Goal: Find contact information: Find contact information

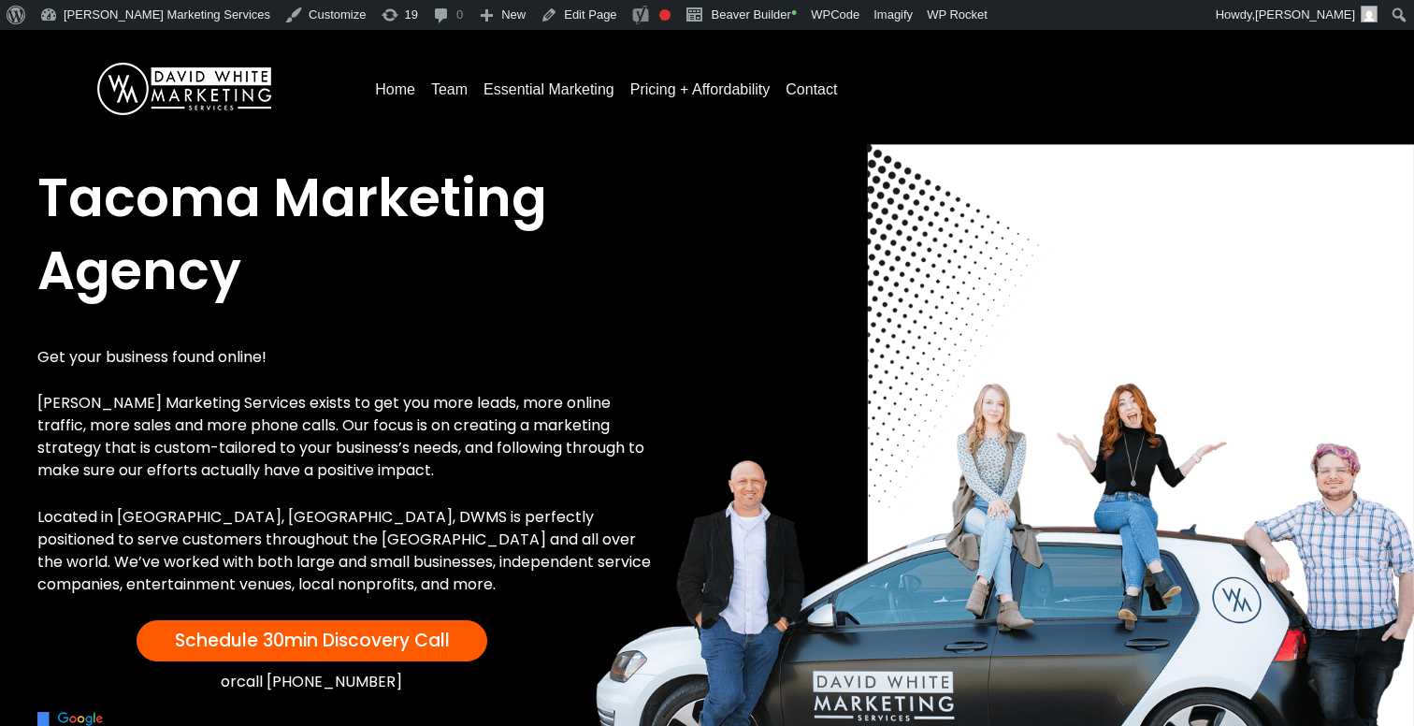
drag, startPoint x: 528, startPoint y: 680, endPoint x: 282, endPoint y: 681, distance: 246.9
click at [282, 681] on div "or call [PHONE_NUMBER]" at bounding box center [311, 682] width 549 height 23
drag, startPoint x: 421, startPoint y: 670, endPoint x: 282, endPoint y: 682, distance: 138.9
click at [282, 682] on div "or call [PHONE_NUMBER]" at bounding box center [311, 682] width 549 height 23
drag, startPoint x: 408, startPoint y: 680, endPoint x: 281, endPoint y: 690, distance: 127.6
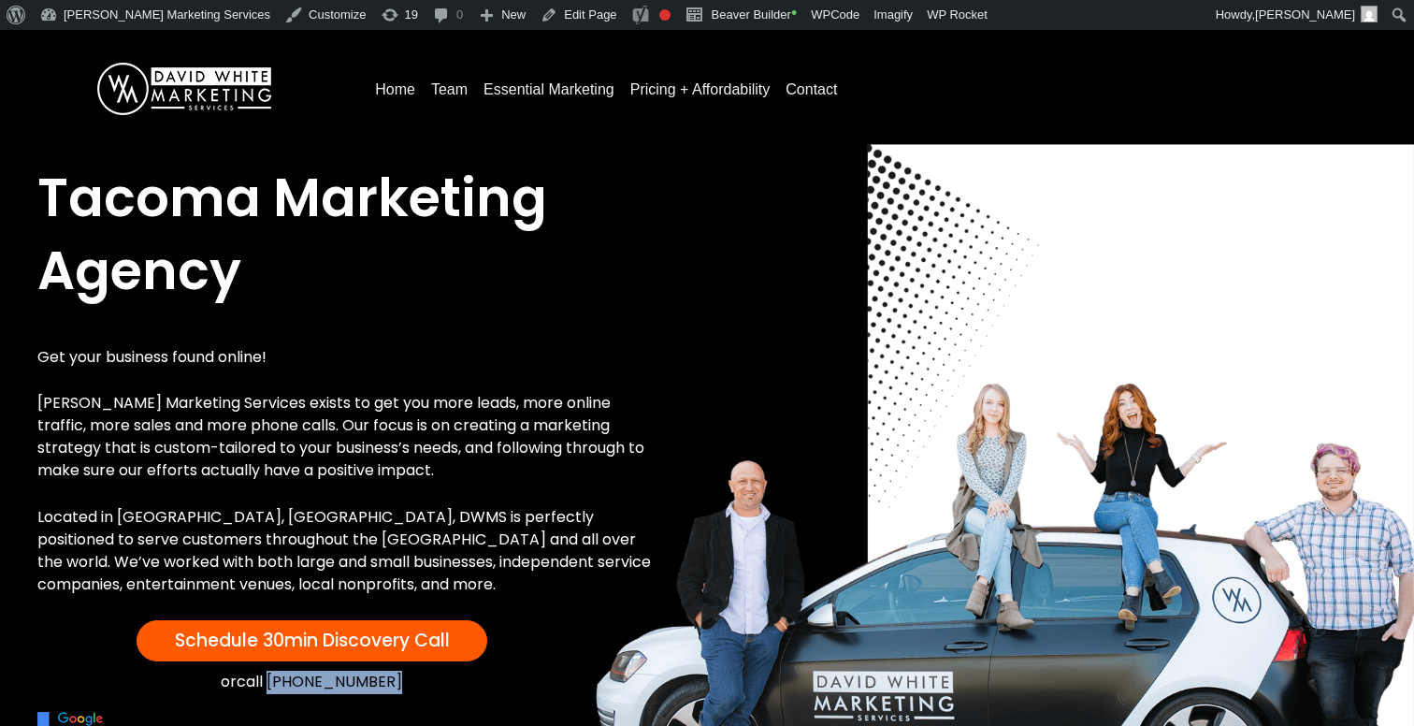
click at [281, 690] on div "or call [PHONE_NUMBER]" at bounding box center [311, 682] width 549 height 23
copy link "[PHONE_NUMBER]"
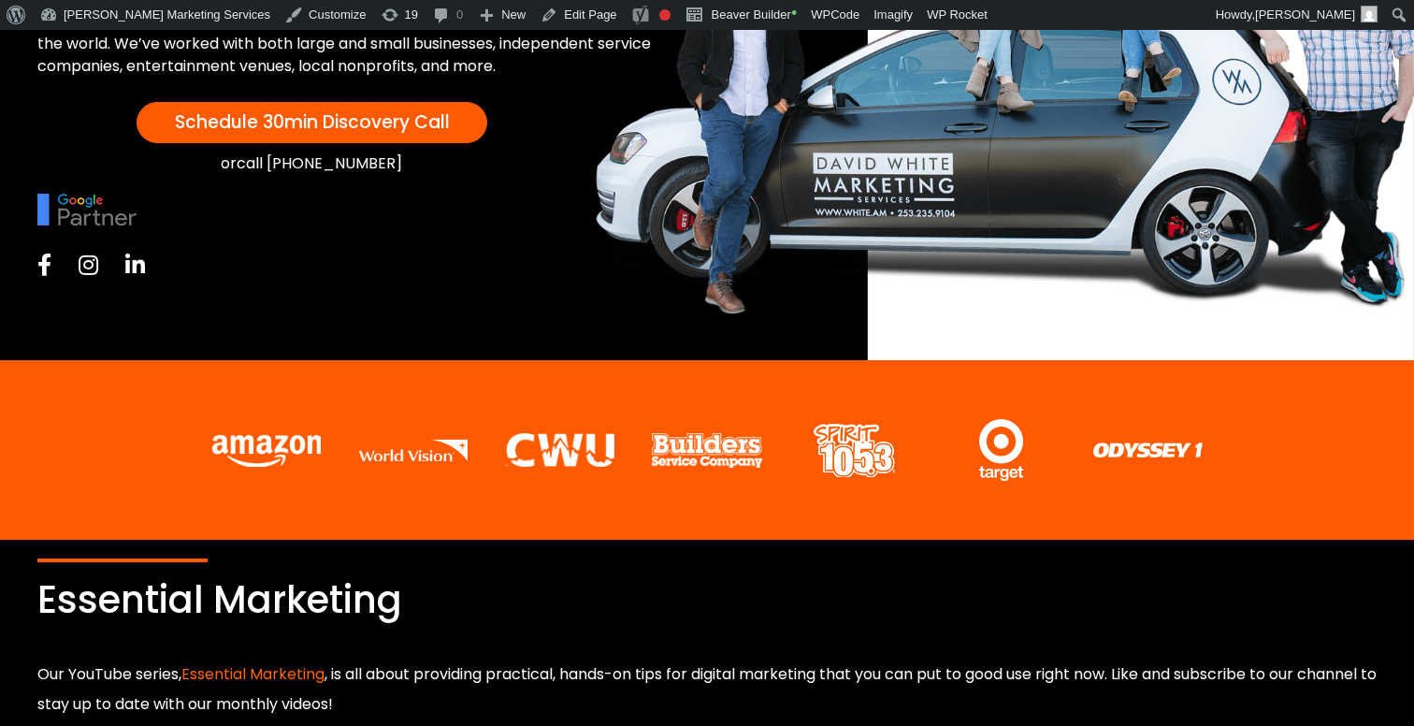
click at [42, 276] on div at bounding box center [349, 264] width 624 height 41
click at [45, 264] on icon at bounding box center [44, 264] width 14 height 22
click at [91, 258] on icon at bounding box center [89, 264] width 20 height 22
click at [120, 272] on div at bounding box center [349, 264] width 624 height 41
click at [135, 272] on icon at bounding box center [135, 264] width 20 height 22
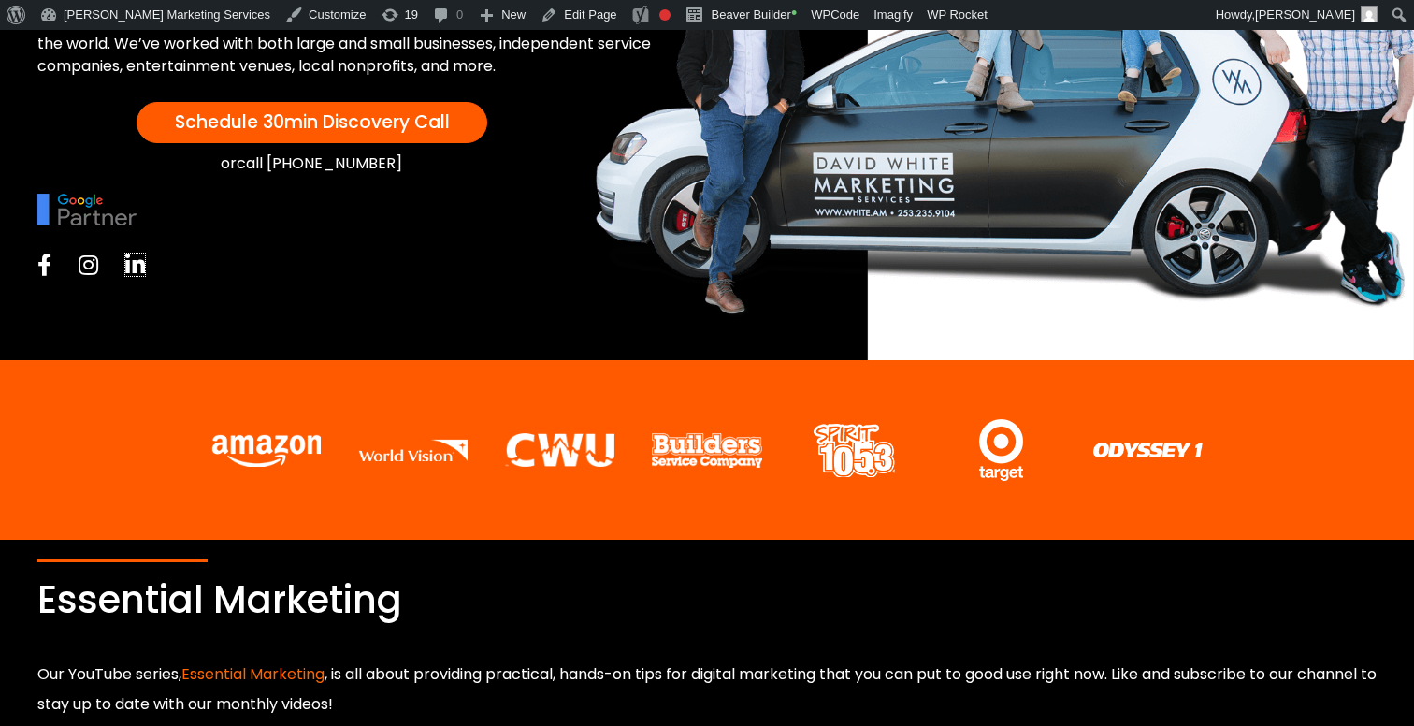
scroll to position [0, 0]
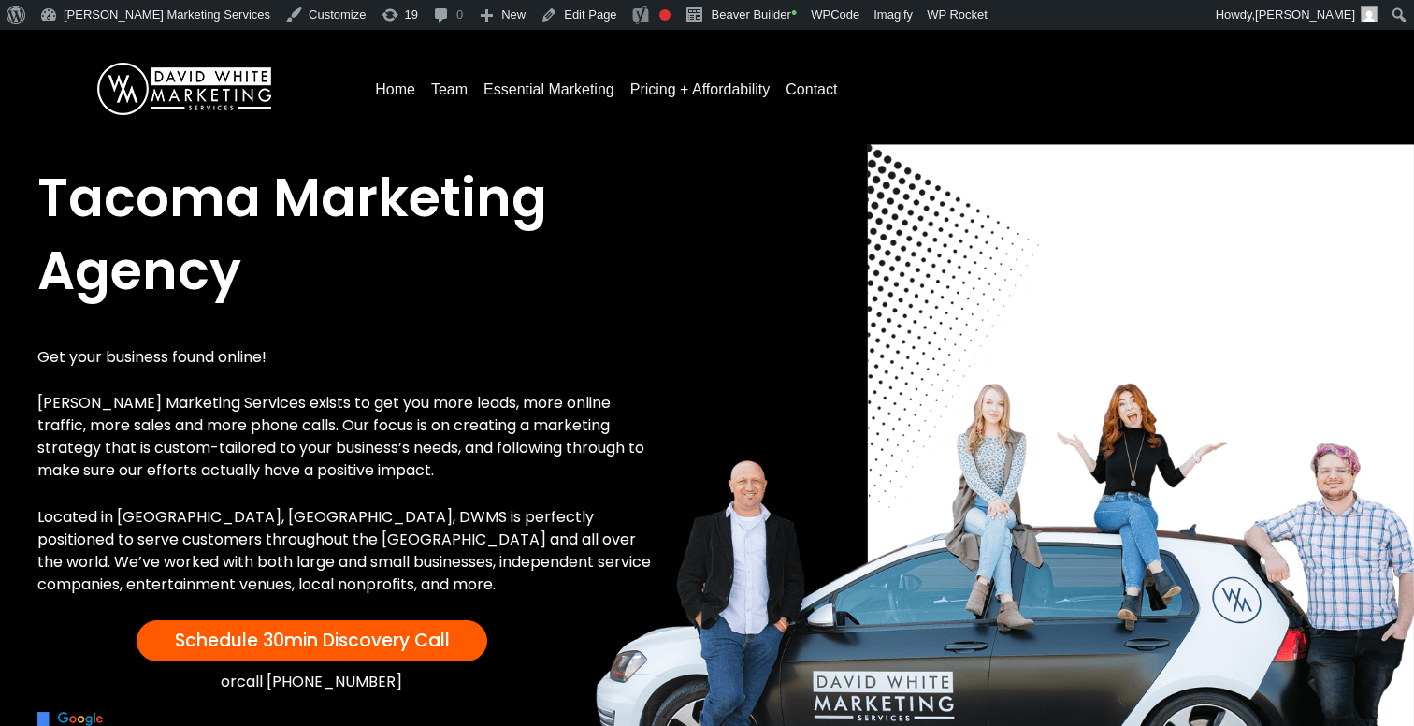
click at [439, 87] on link "Team" at bounding box center [449, 90] width 51 height 30
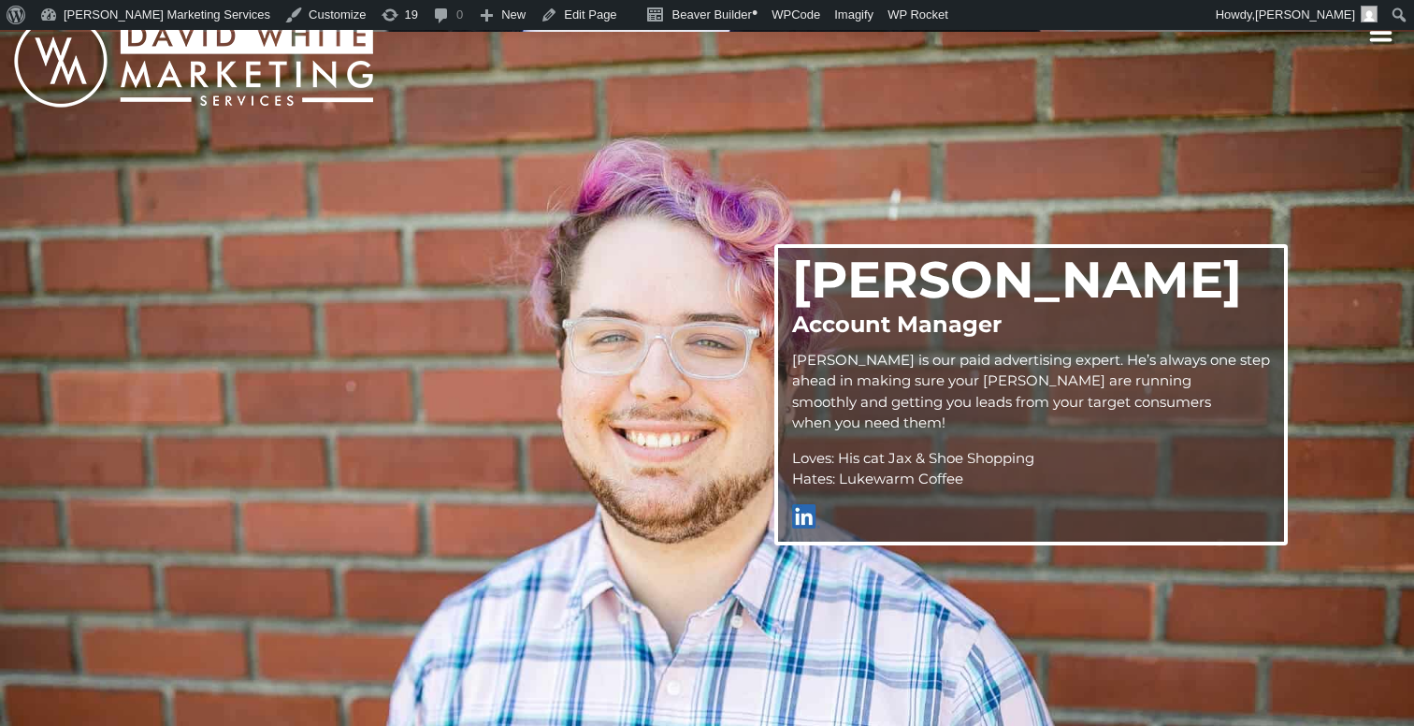
scroll to position [726, 0]
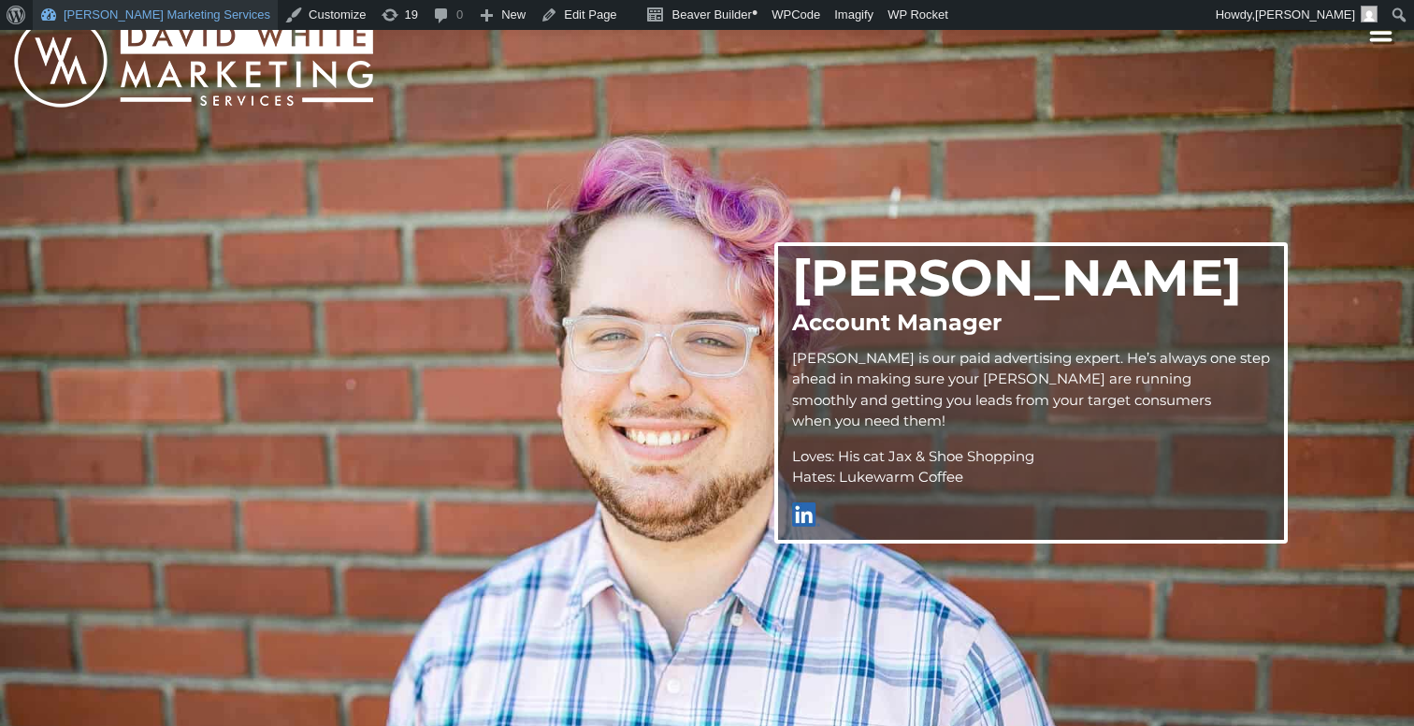
click at [98, 17] on link "[PERSON_NAME] Marketing Services" at bounding box center [155, 15] width 245 height 30
